Goal: Task Accomplishment & Management: Manage account settings

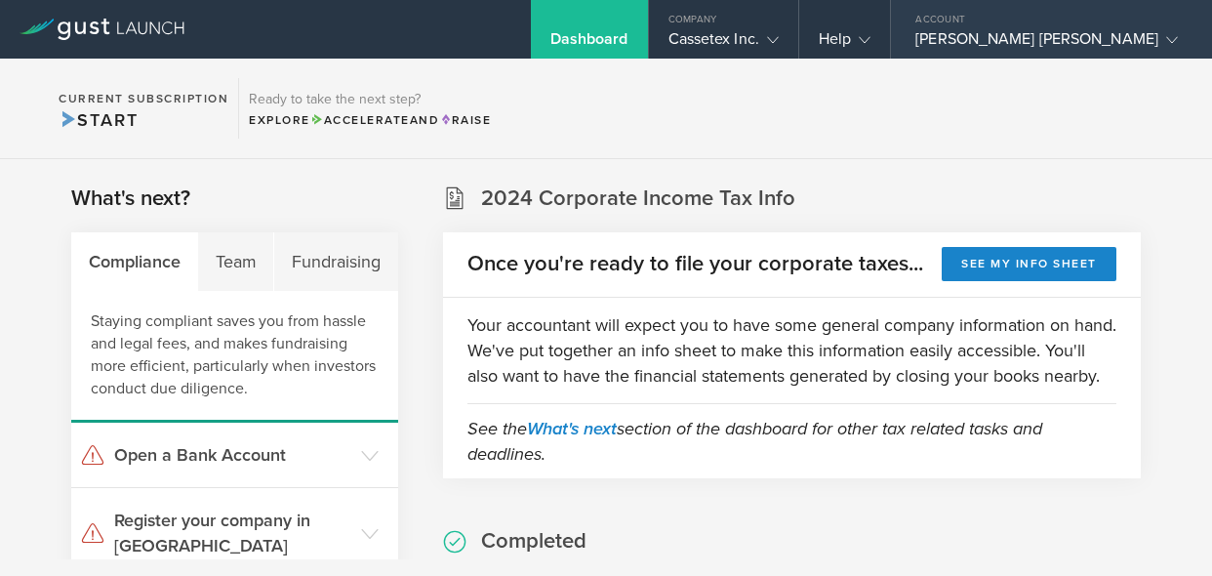
click at [1099, 27] on div "Account" at bounding box center [1051, 14] width 321 height 29
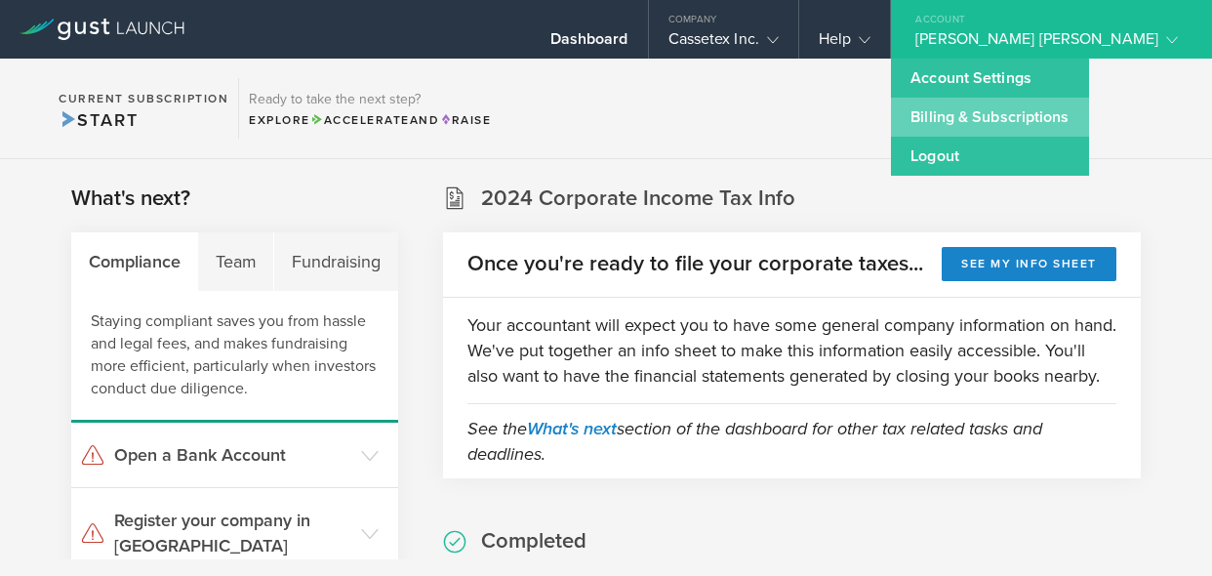
click at [1083, 109] on link "Billing & Subscriptions" at bounding box center [989, 117] width 197 height 39
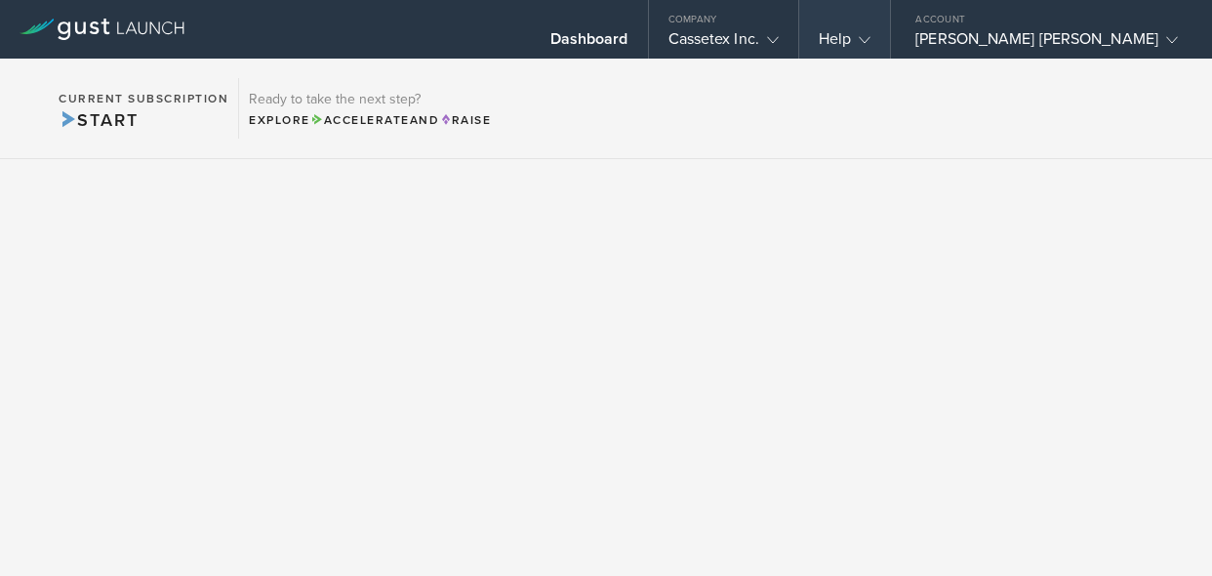
click at [890, 34] on div "Help" at bounding box center [845, 29] width 91 height 59
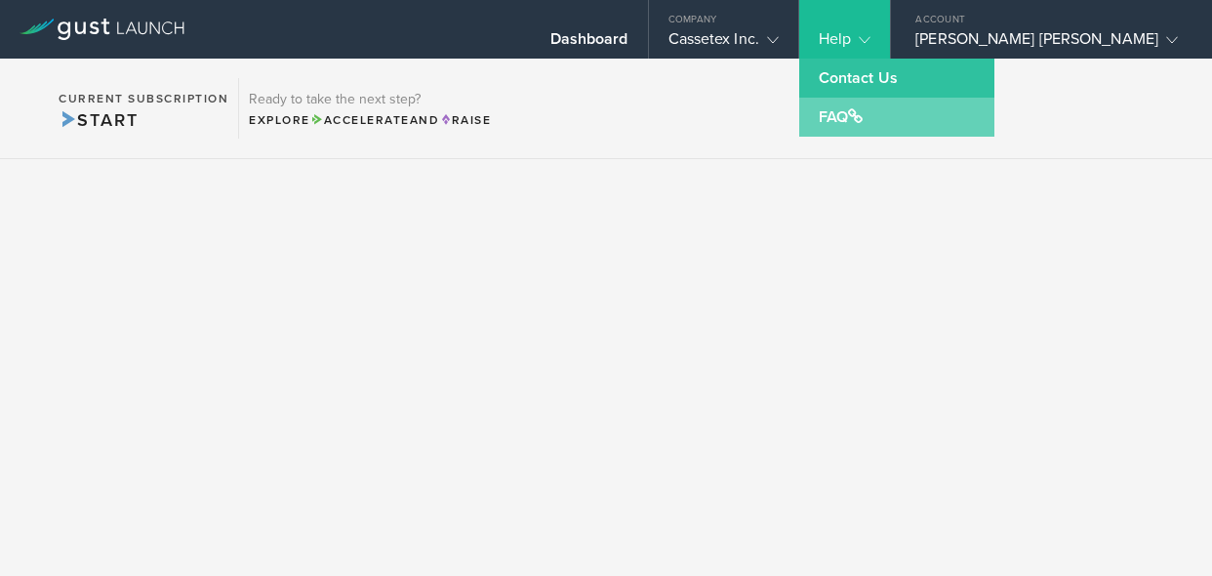
click at [897, 111] on link "FAQ" at bounding box center [897, 117] width 195 height 39
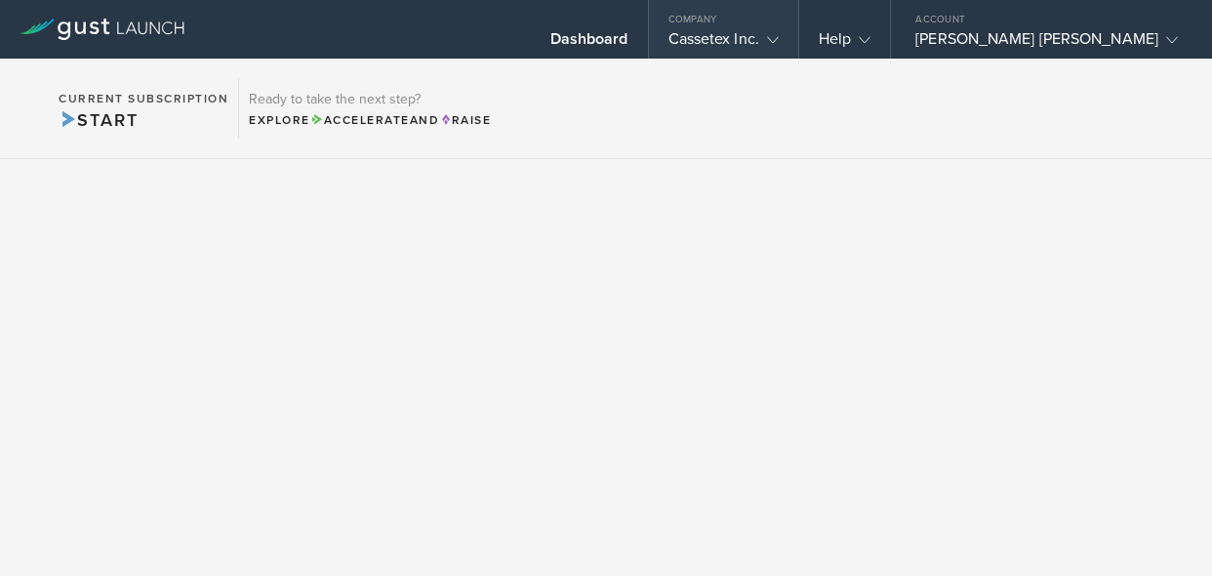
click at [799, 39] on div "Cassetex Inc." at bounding box center [723, 43] width 149 height 29
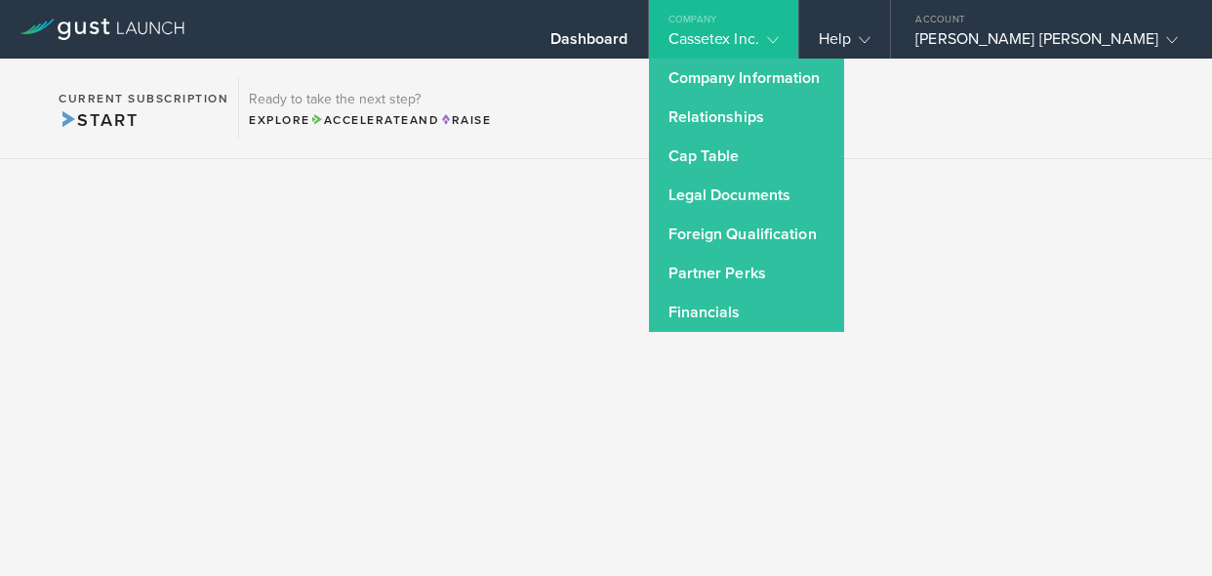
click at [968, 127] on section "Current Subscription Start Ready to take the next step? Explore Accelerate and …" at bounding box center [606, 109] width 1212 height 101
